Goal: Communication & Community: Connect with others

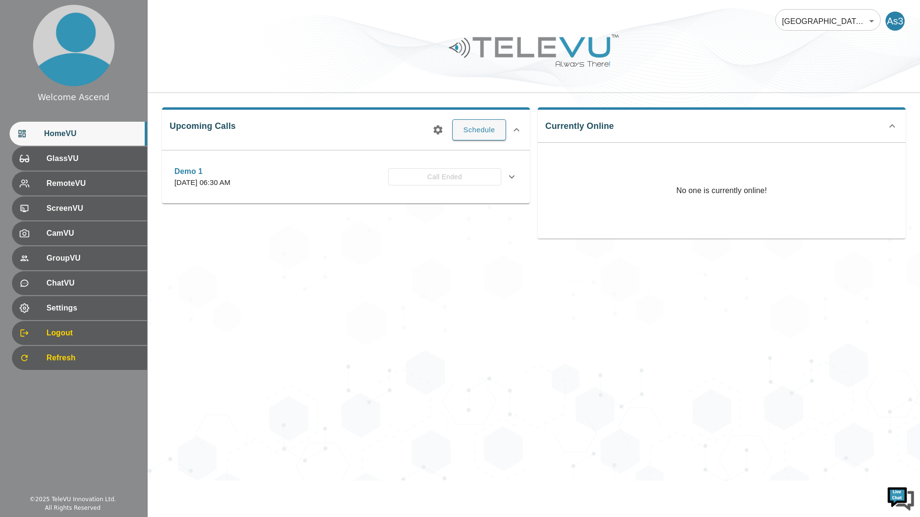
click at [801, 335] on div "Ascend Hospital At Home 181 ​ As3 Upcoming Calls Schedule Demo 1 Thursday, Sept…" at bounding box center [534, 240] width 773 height 481
click at [488, 128] on button "Schedule" at bounding box center [480, 129] width 54 height 21
click at [481, 127] on button "Schedule" at bounding box center [480, 129] width 54 height 21
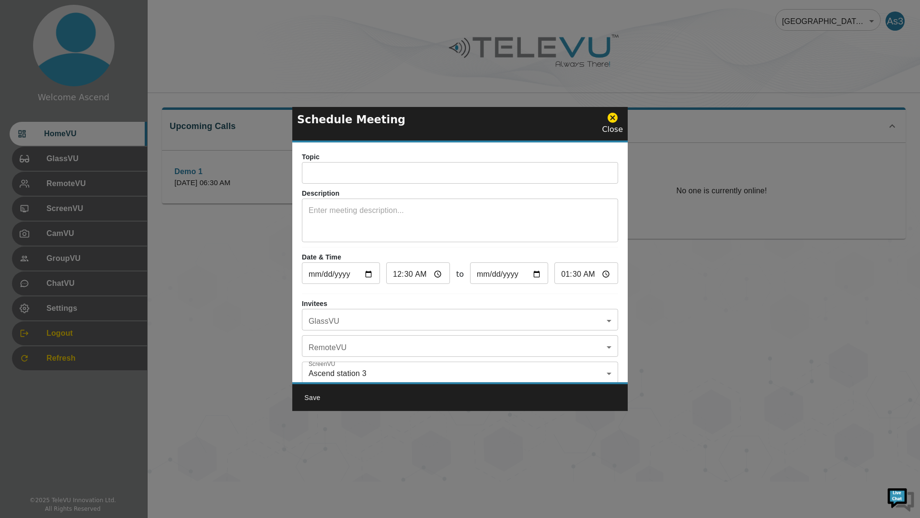
click at [499, 179] on input "text" at bounding box center [460, 173] width 316 height 19
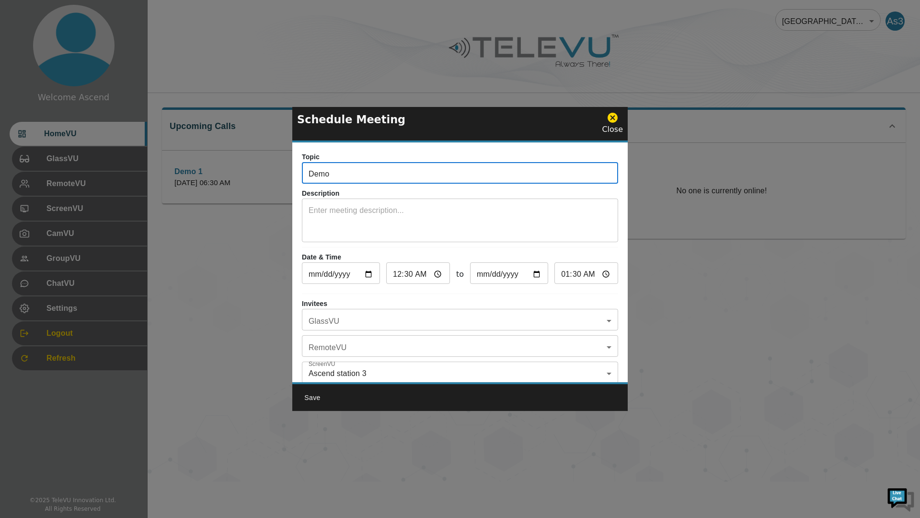
type input "Demo"
click at [366, 271] on input "2025-10-05" at bounding box center [341, 274] width 78 height 19
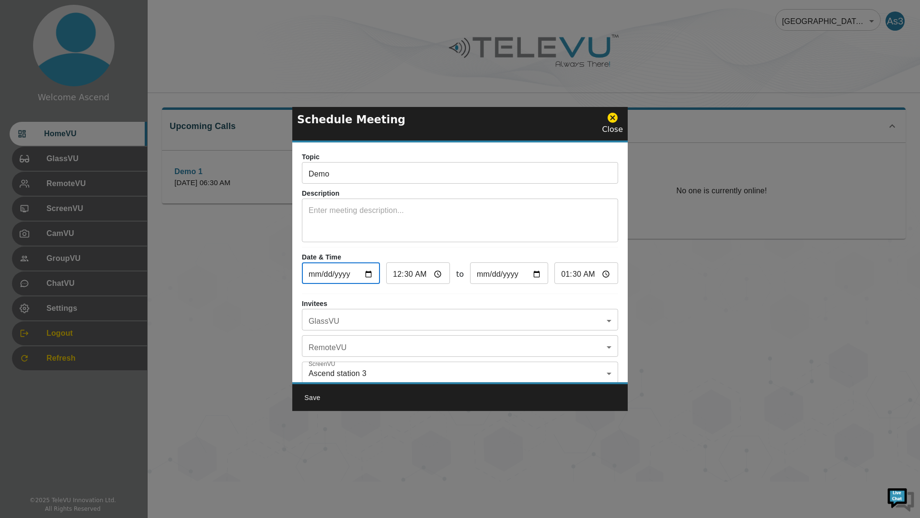
type input "2025-11-05"
type input "2025-12-05"
type input "2025-12-31"
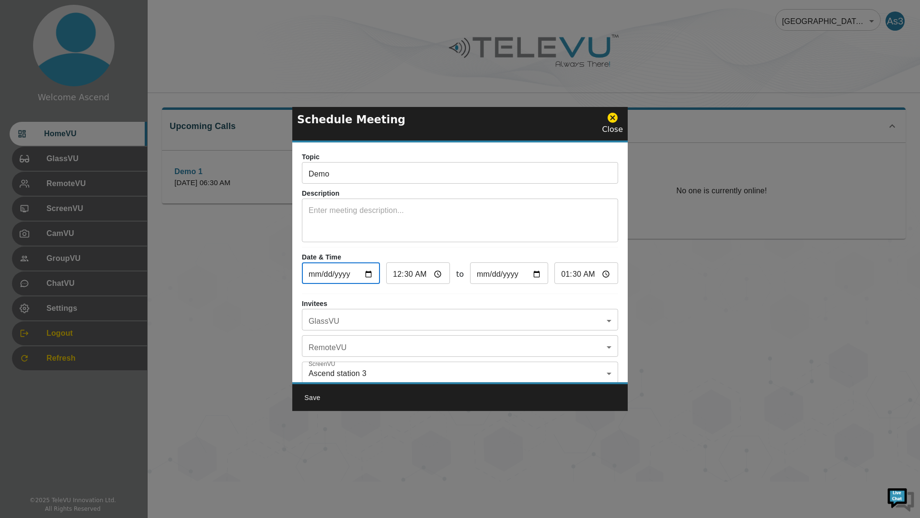
type input "2025-12-31"
click at [320, 392] on button "Save" at bounding box center [312, 398] width 31 height 18
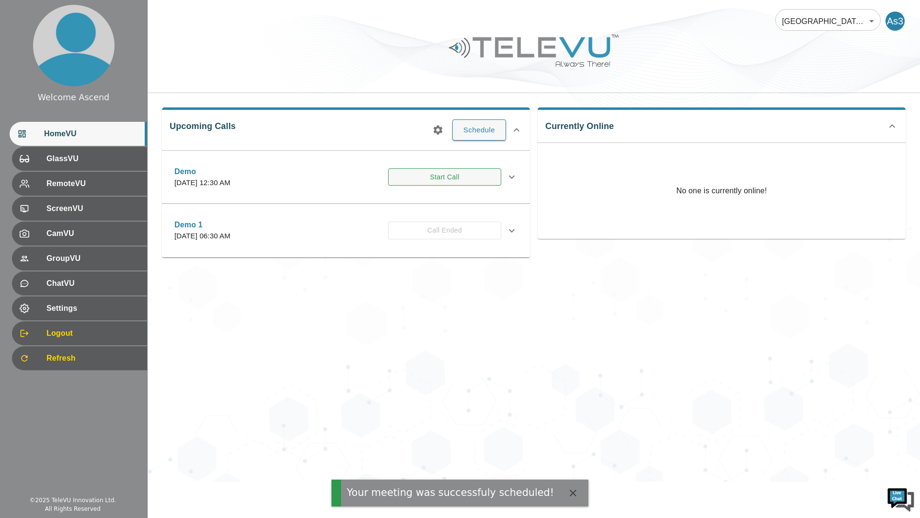
click at [478, 176] on button "Start Call" at bounding box center [444, 177] width 113 height 18
click at [488, 481] on html "There was an error connecting to the session Welcome Ascend HomeVU GlassVU Remo…" at bounding box center [460, 240] width 920 height 481
click at [819, 392] on div "Ascend Hospital At Home 181 ​ As3 Upcoming Calls Schedule Demo Wednesday, Decem…" at bounding box center [534, 240] width 773 height 481
click at [475, 181] on button "Start Call" at bounding box center [444, 177] width 113 height 18
click at [617, 481] on html "There was an error connecting to the session Welcome Ascend HomeVU GlassVU Remo…" at bounding box center [460, 240] width 920 height 481
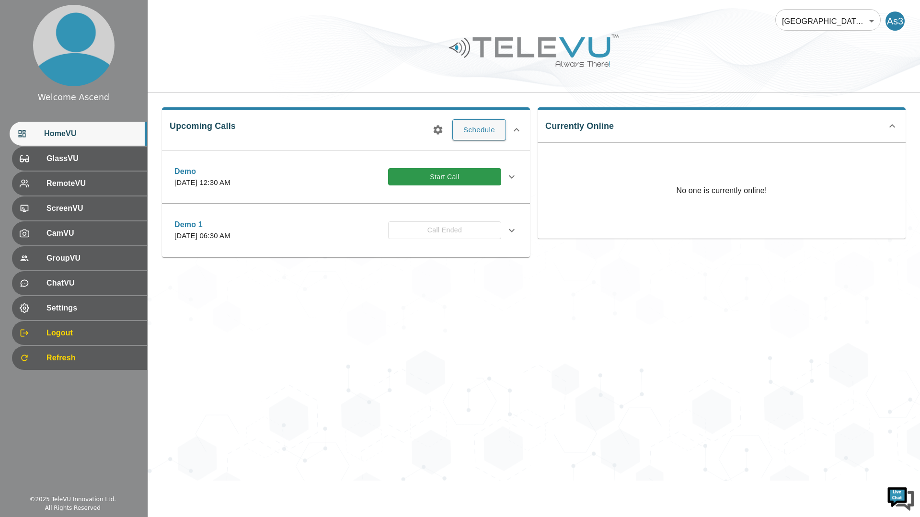
click at [696, 355] on div "Ascend Hospital At Home 181 ​ As3 Upcoming Calls Schedule Demo Wednesday, Decem…" at bounding box center [534, 240] width 773 height 481
click at [693, 346] on div "Ascend Hospital At Home 181 ​ As3 Upcoming Calls Schedule Demo Wednesday, Decem…" at bounding box center [534, 240] width 773 height 481
click at [473, 178] on button "Start Call" at bounding box center [444, 177] width 113 height 18
click at [464, 171] on button "Start Call" at bounding box center [444, 177] width 113 height 18
click at [512, 177] on icon at bounding box center [512, 177] width 12 height 12
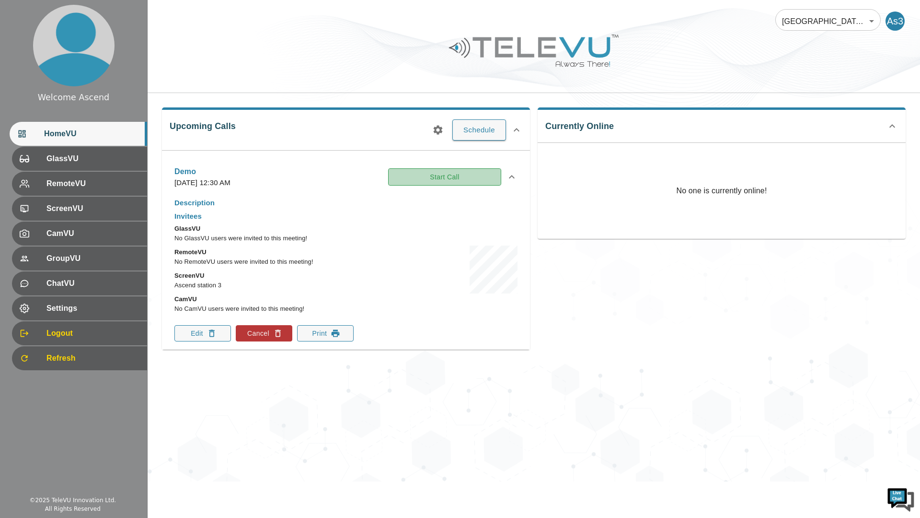
click at [479, 178] on button "Start Call" at bounding box center [444, 177] width 113 height 18
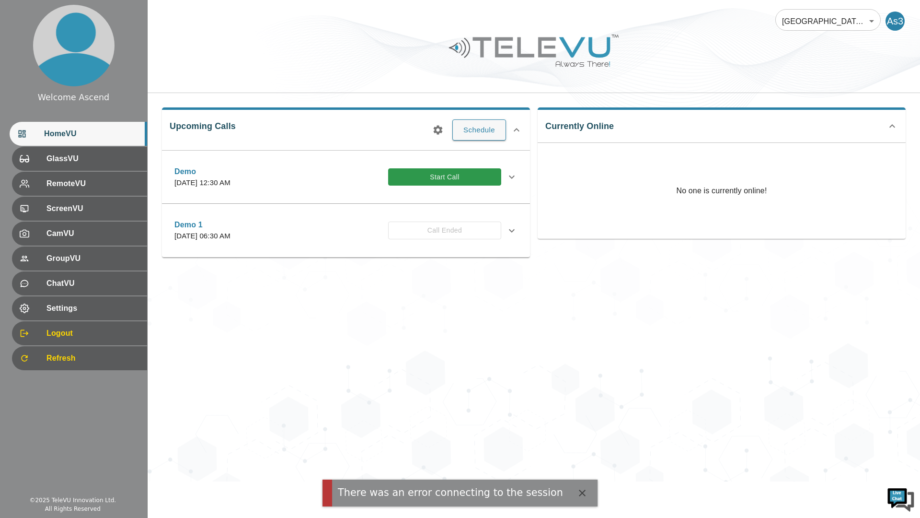
click at [484, 227] on div "Demo 1 [DATE] 06:30 AM Call Ended" at bounding box center [337, 230] width 327 height 23
click at [512, 231] on icon at bounding box center [512, 231] width 12 height 12
click at [508, 231] on icon at bounding box center [512, 231] width 12 height 12
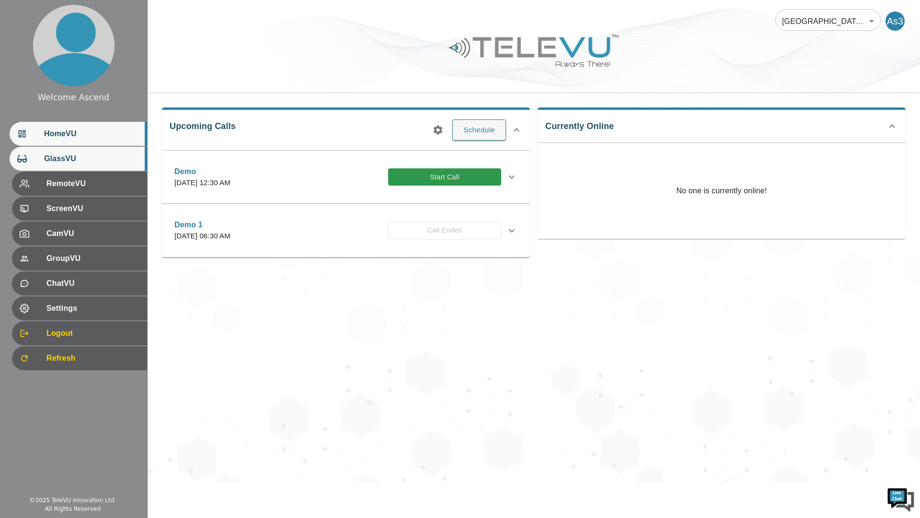
click at [107, 157] on span "GlassVU" at bounding box center [91, 159] width 95 height 12
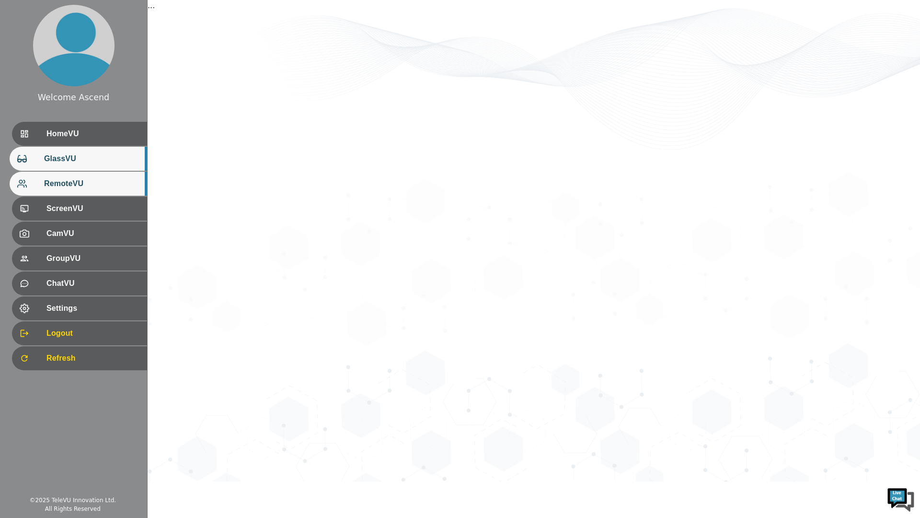
click at [111, 186] on span "RemoteVU" at bounding box center [91, 184] width 95 height 12
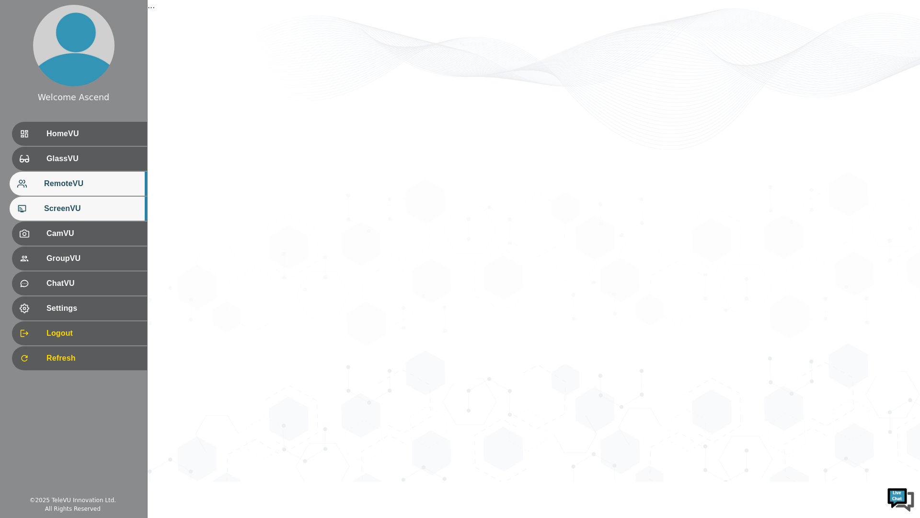
click at [111, 205] on span "ScreenVU" at bounding box center [91, 209] width 95 height 12
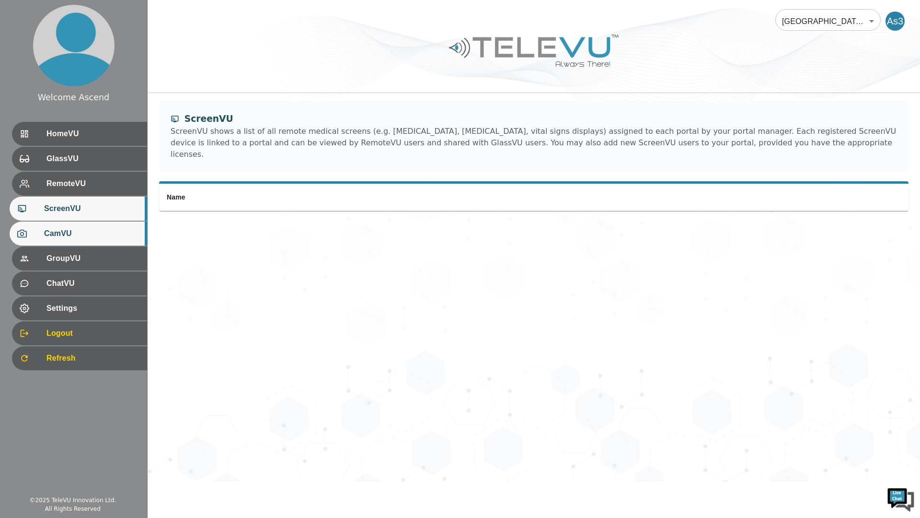
click at [111, 236] on span "CamVU" at bounding box center [91, 234] width 95 height 12
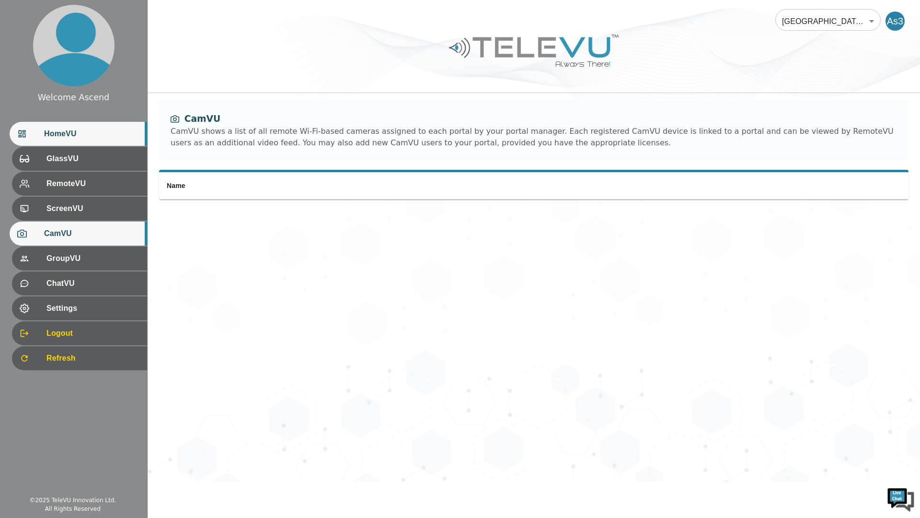
click at [104, 128] on span "HomeVU" at bounding box center [91, 134] width 95 height 12
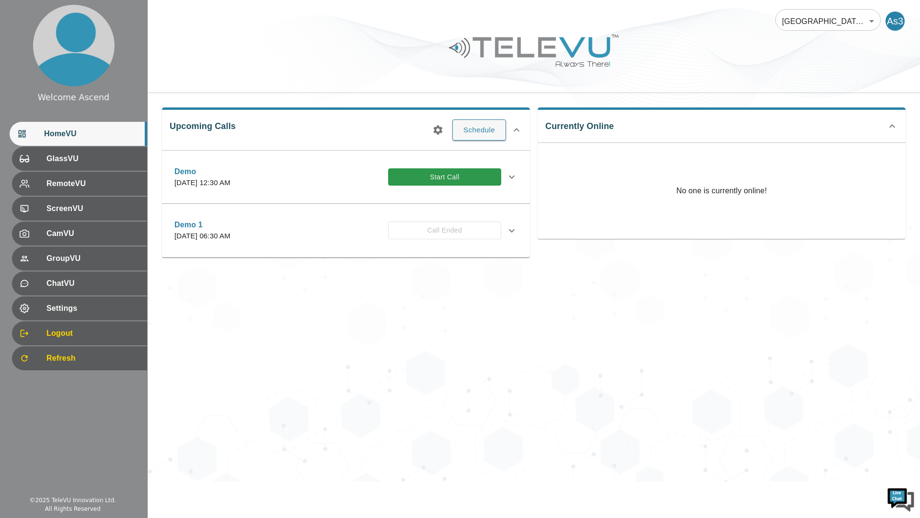
click at [517, 162] on div "Demo [DATE] 12:30 AM Start Call" at bounding box center [346, 177] width 359 height 34
click at [512, 177] on icon at bounding box center [512, 177] width 12 height 12
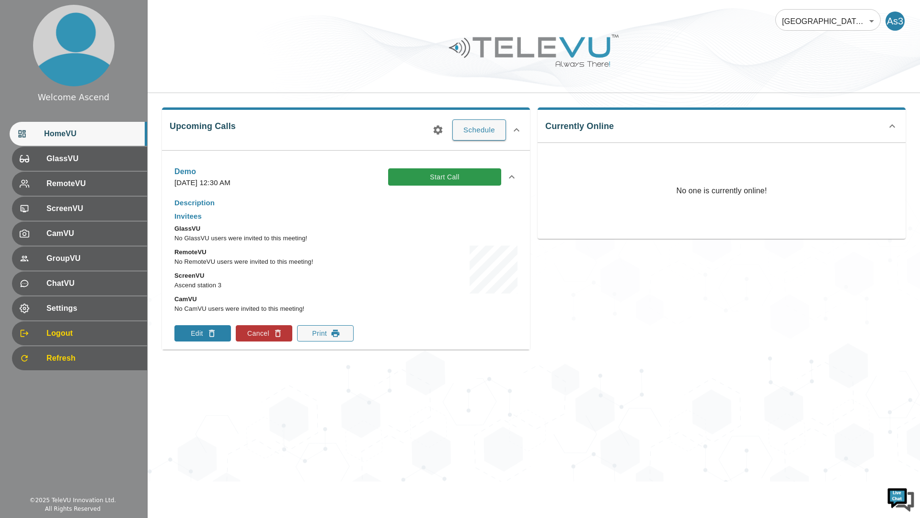
click at [198, 337] on button "Edit" at bounding box center [202, 333] width 57 height 16
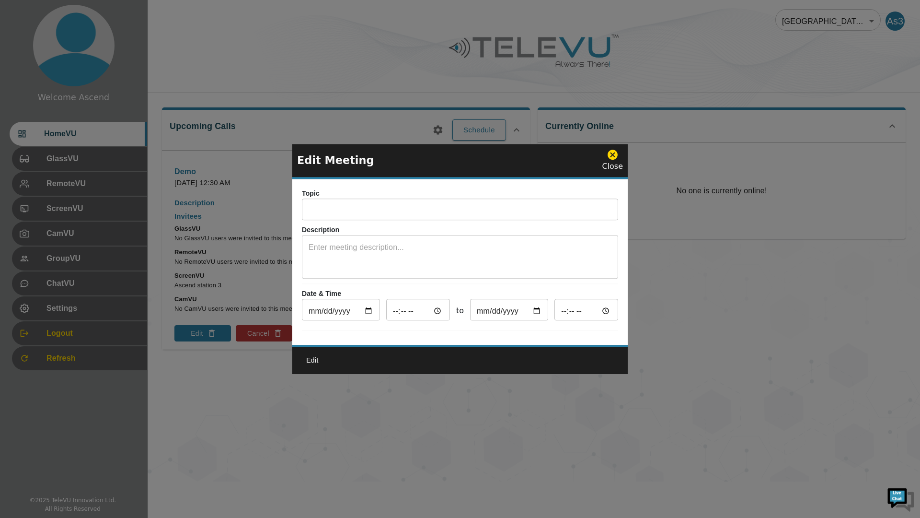
type input "Demo"
type input "2025-12-31"
type input "00:30"
type input "2025-12-31"
type input "01:30"
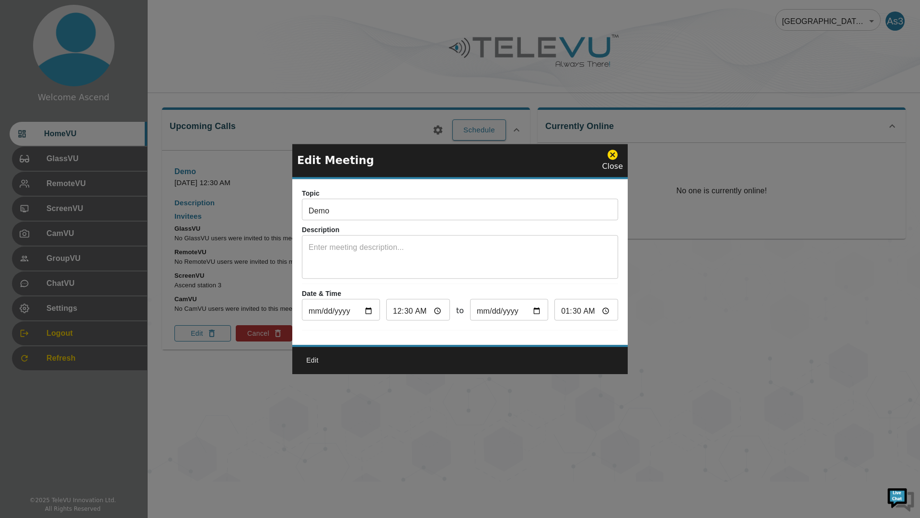
click at [631, 336] on div at bounding box center [460, 259] width 920 height 518
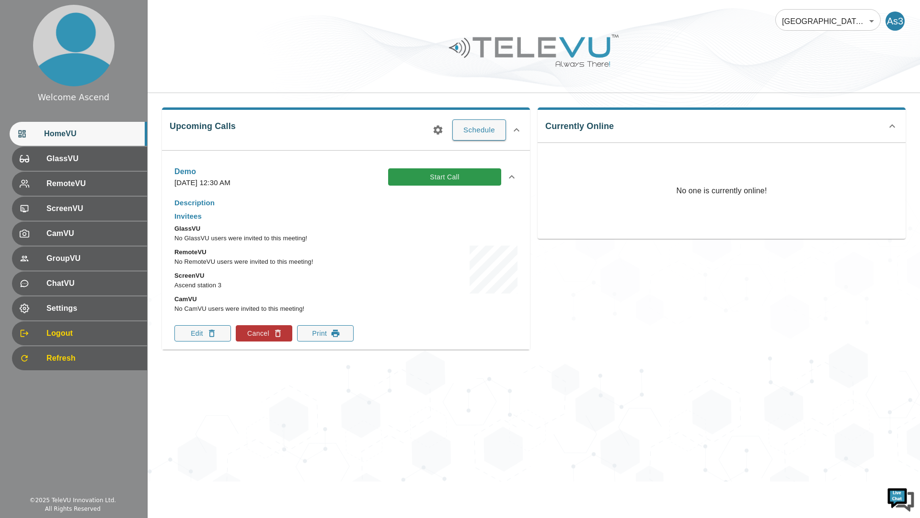
click at [629, 337] on div "Currently Online No one is currently online!" at bounding box center [718, 225] width 376 height 250
click at [209, 334] on icon "button" at bounding box center [212, 333] width 10 height 10
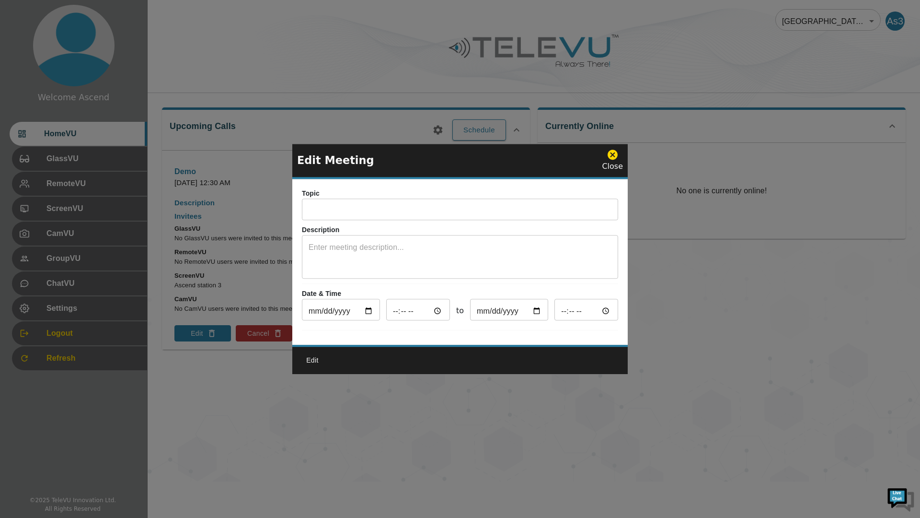
type input "Demo"
type input "2025-12-31"
type input "00:30"
type input "2025-12-31"
type input "01:30"
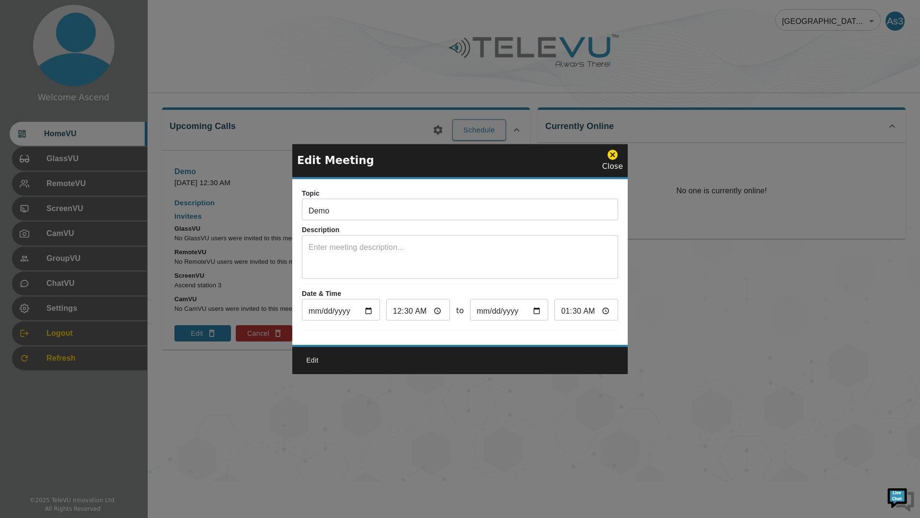
click at [700, 162] on div at bounding box center [460, 259] width 920 height 518
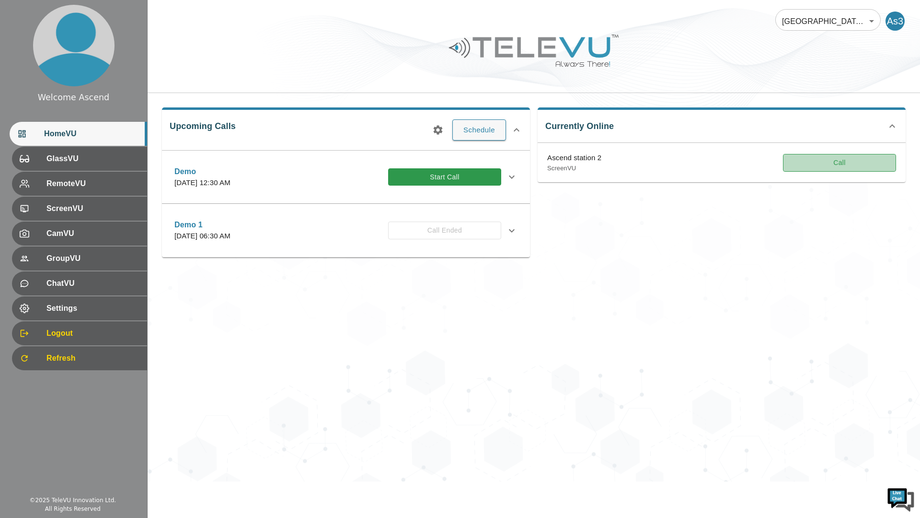
click at [886, 165] on button "Call" at bounding box center [839, 163] width 113 height 18
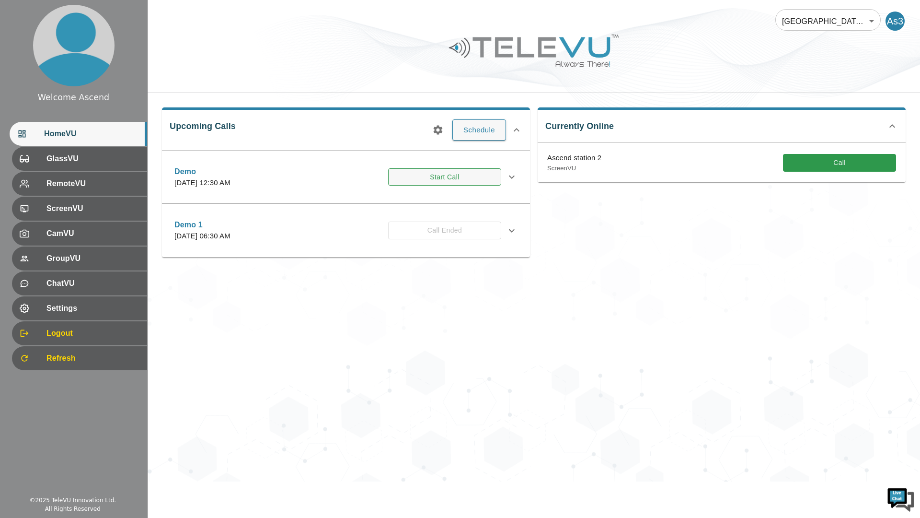
click at [474, 177] on button "Start Call" at bounding box center [444, 177] width 113 height 18
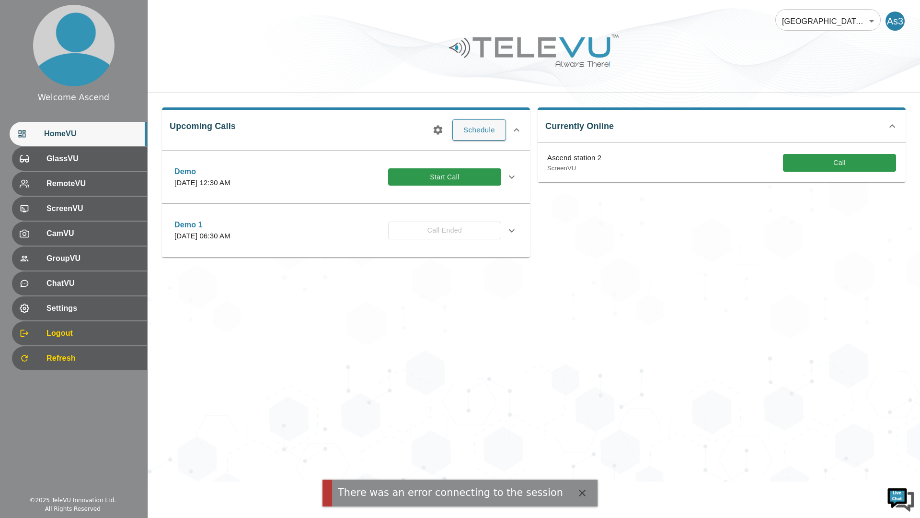
click at [481, 175] on button "Start Call" at bounding box center [444, 177] width 113 height 18
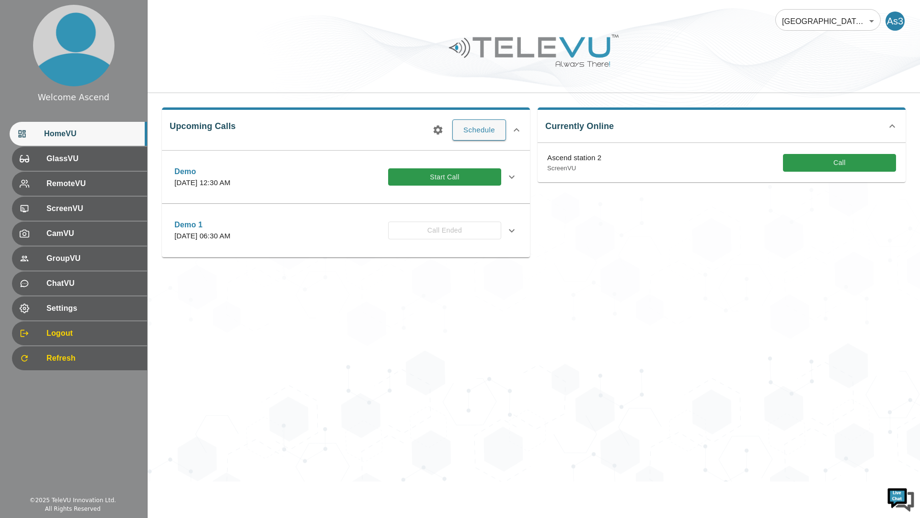
click at [512, 231] on icon at bounding box center [512, 230] width 6 height 3
click at [510, 177] on icon at bounding box center [512, 177] width 12 height 12
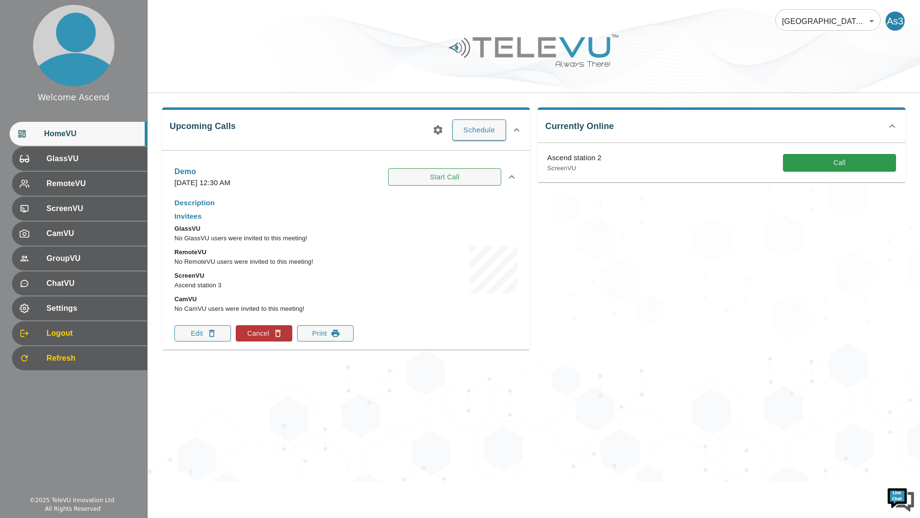
click at [482, 174] on button "Start Call" at bounding box center [444, 177] width 113 height 18
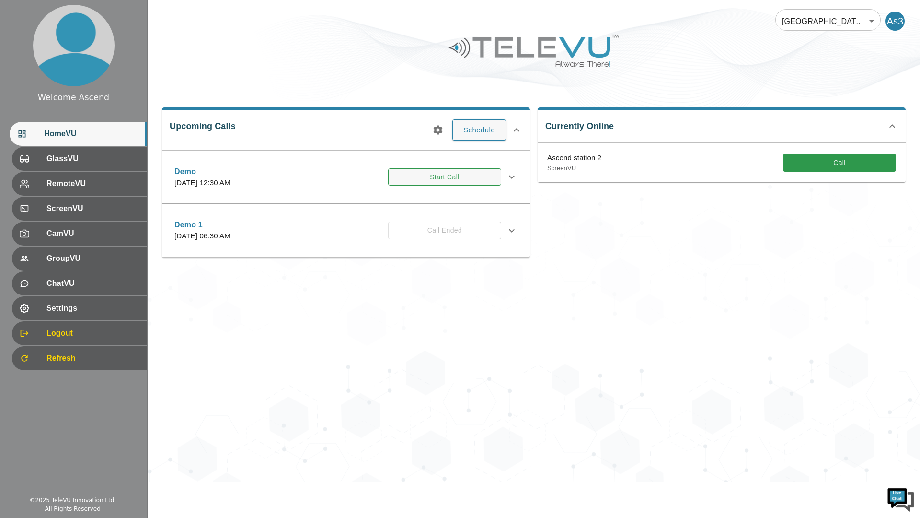
click at [475, 183] on button "Start Call" at bounding box center [444, 177] width 113 height 18
